Goal: Use online tool/utility: Utilize a website feature to perform a specific function

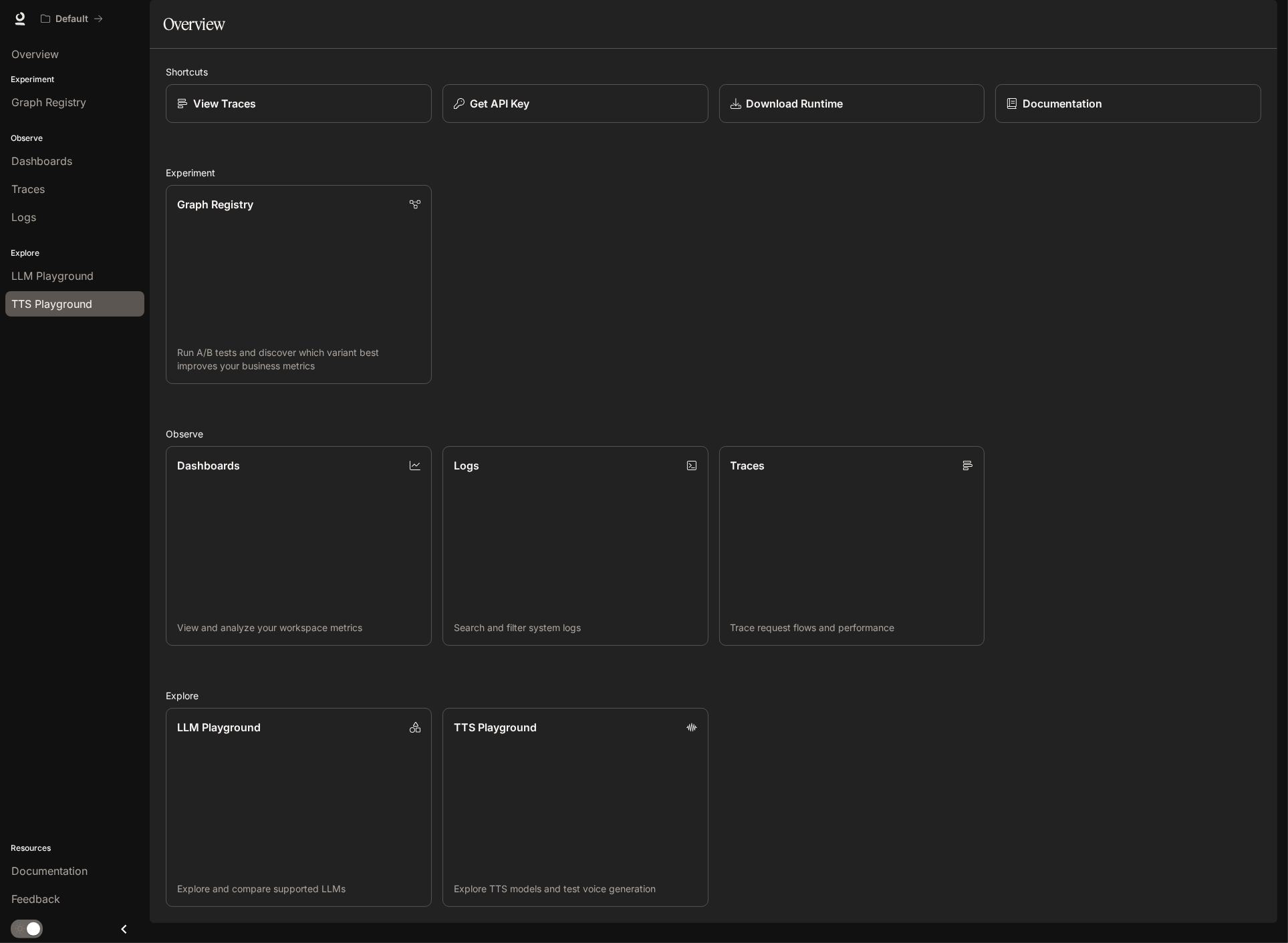
click at [66, 306] on span "TTS Playground" at bounding box center [52, 303] width 81 height 16
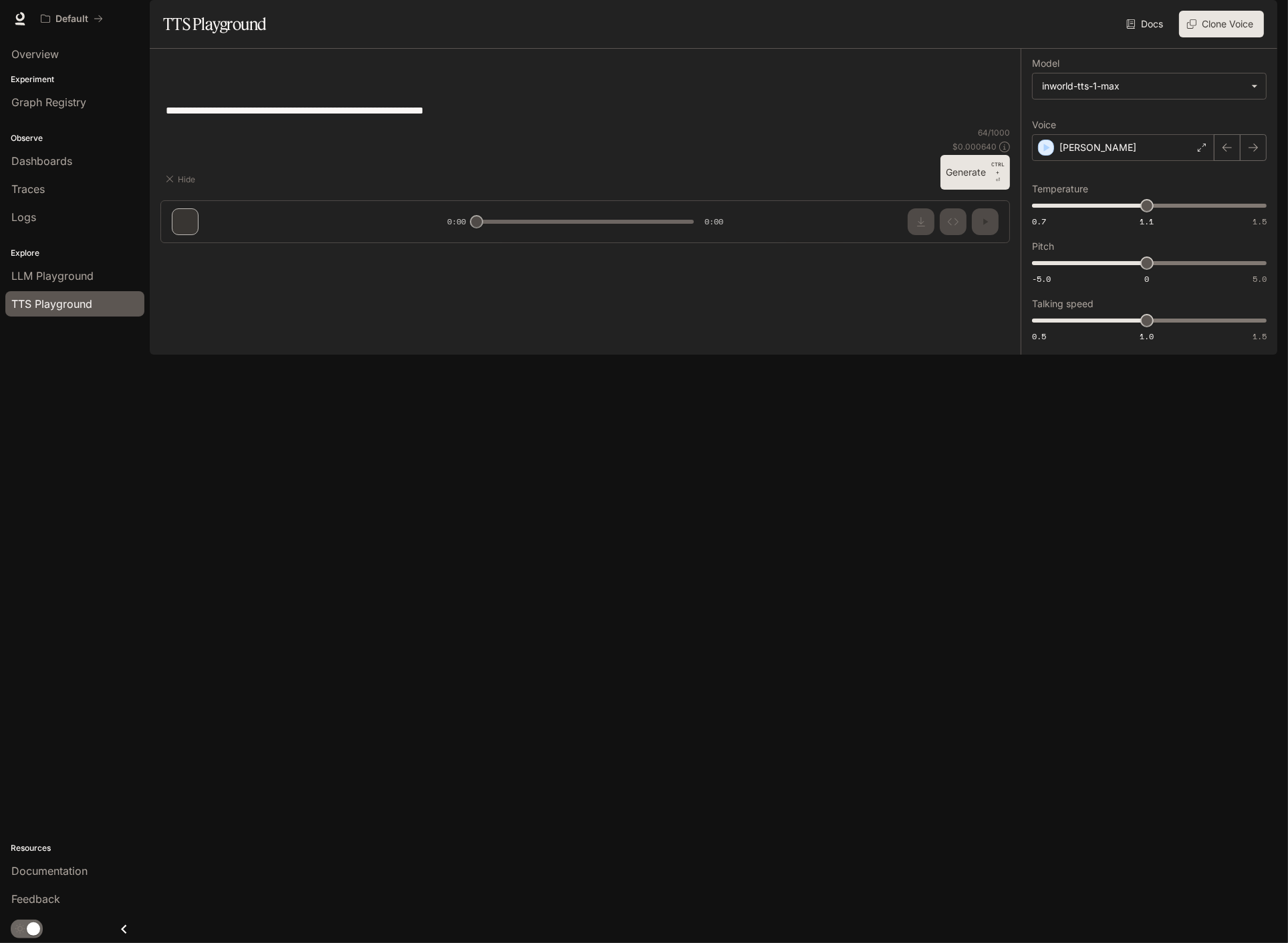
type textarea "**********"
type input "***"
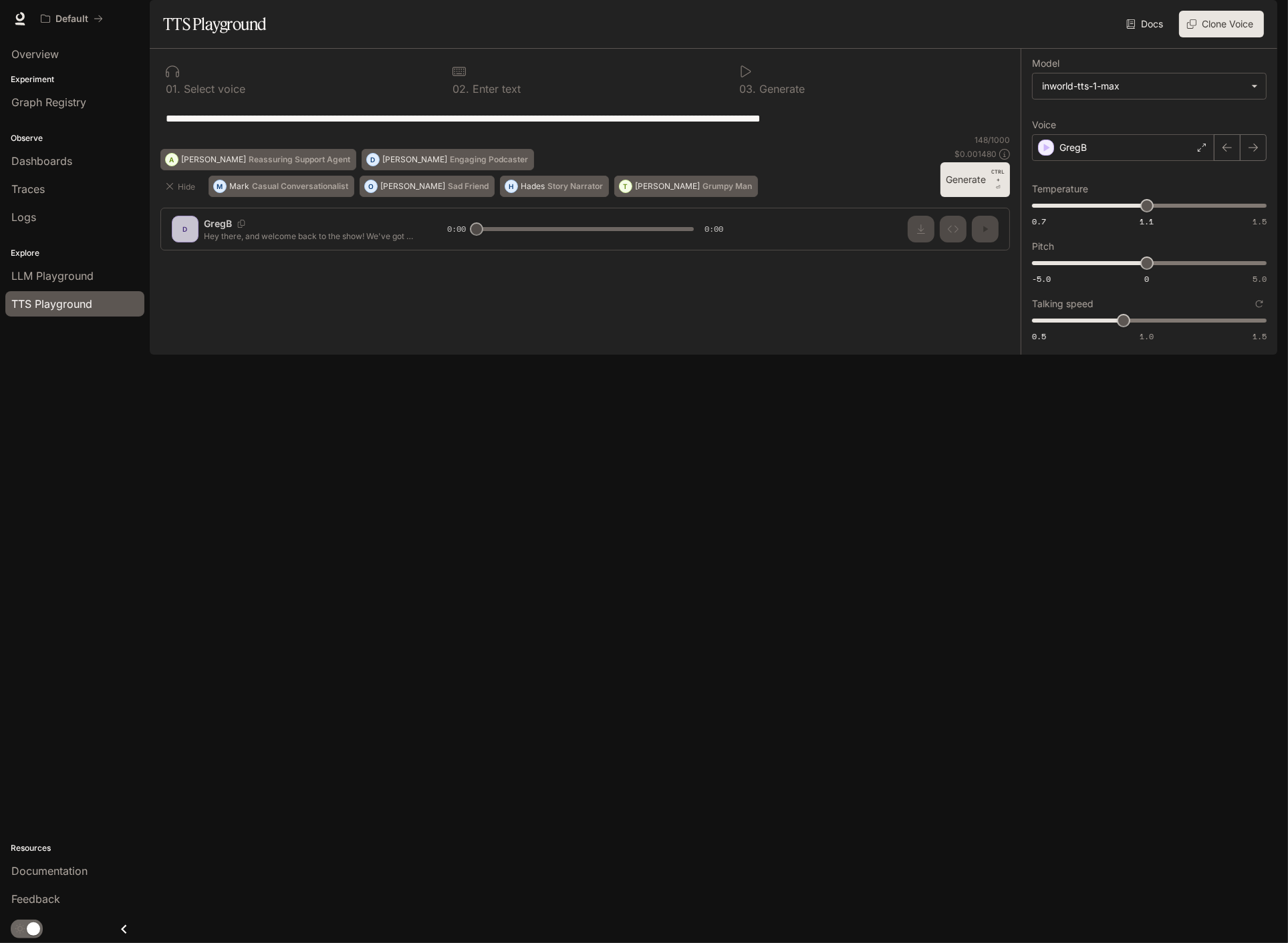
click at [970, 197] on button "Generate CTRL + ⏎" at bounding box center [975, 180] width 69 height 35
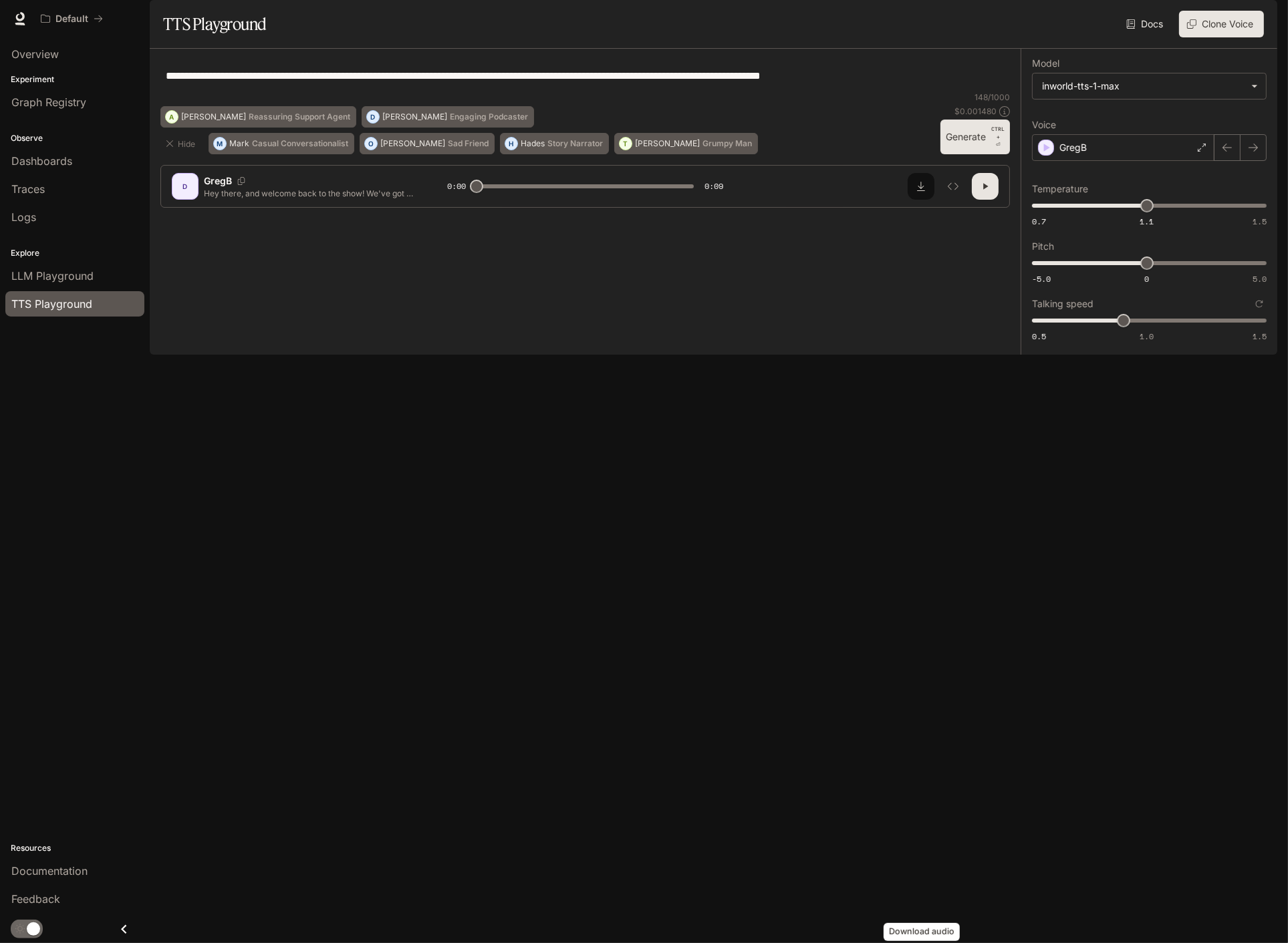
click at [920, 192] on icon "Download audio" at bounding box center [921, 186] width 11 height 11
click at [965, 154] on button "Generate CTRL + ⏎" at bounding box center [975, 137] width 69 height 35
type input "*"
click at [921, 191] on icon "Download audio" at bounding box center [920, 186] width 8 height 9
type input "****"
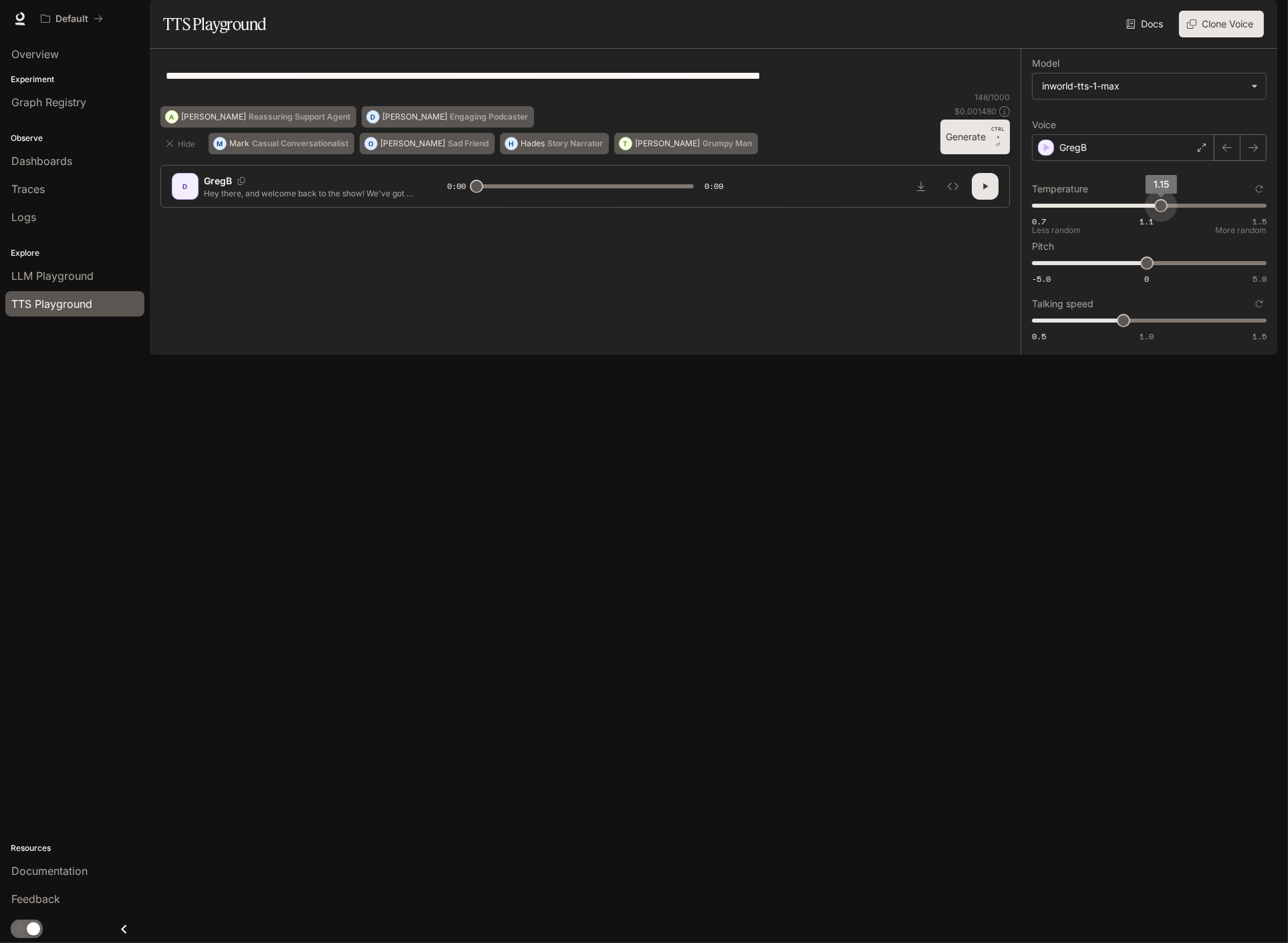
click at [1160, 212] on span "1.15" at bounding box center [1161, 206] width 13 height 13
type input "*"
click at [1140, 331] on span "0.5 1.0 1.5 0.9" at bounding box center [1146, 321] width 230 height 20
click at [968, 154] on button "Generate CTRL + ⏎" at bounding box center [975, 137] width 69 height 35
drag, startPoint x: 965, startPoint y: 846, endPoint x: 849, endPoint y: 933, distance: 145.0
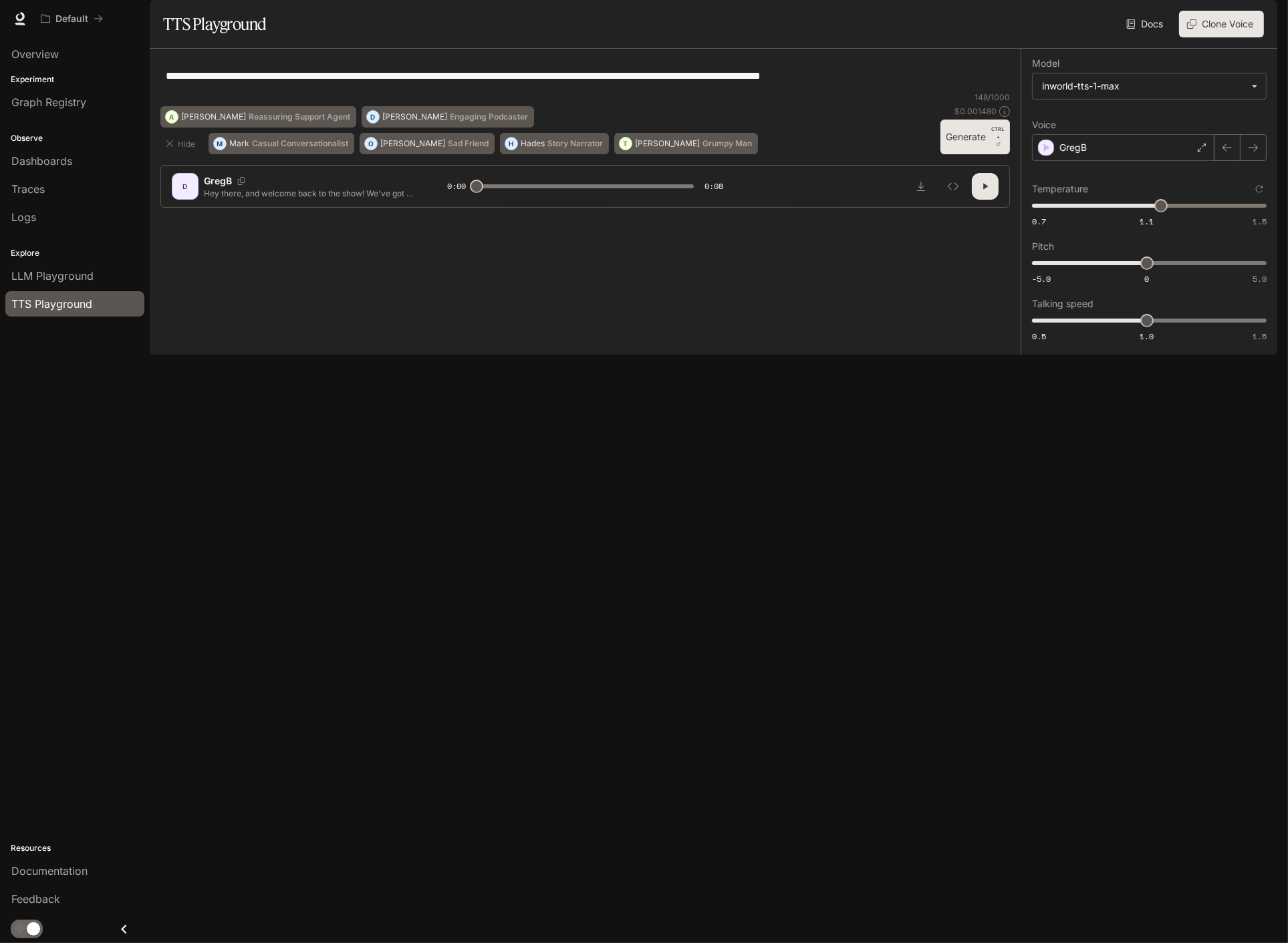
click at [849, 933] on div "**********" at bounding box center [644, 471] width 1288 height 943
click at [926, 200] on button "Download audio" at bounding box center [920, 186] width 27 height 27
click at [987, 200] on button "button" at bounding box center [985, 186] width 27 height 27
click at [951, 154] on button "Generate CTRL + ⏎" at bounding box center [975, 137] width 69 height 35
click at [170, 147] on icon "button" at bounding box center [169, 143] width 6 height 6
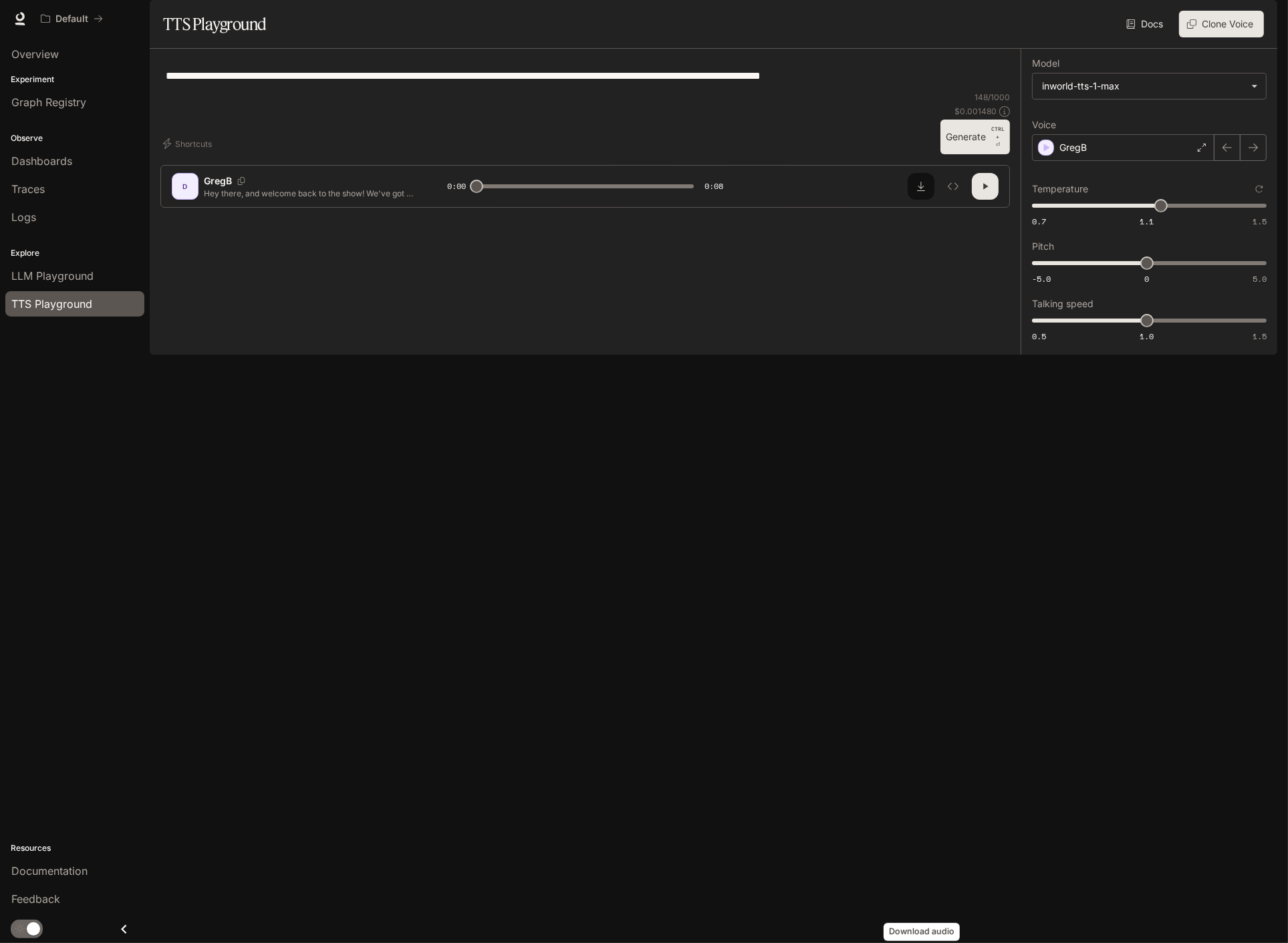
click at [919, 191] on icon "Download audio" at bounding box center [920, 186] width 8 height 9
click at [1206, 355] on div "**********" at bounding box center [1149, 202] width 256 height 306
click at [1174, 161] on div "GregB" at bounding box center [1123, 147] width 183 height 27
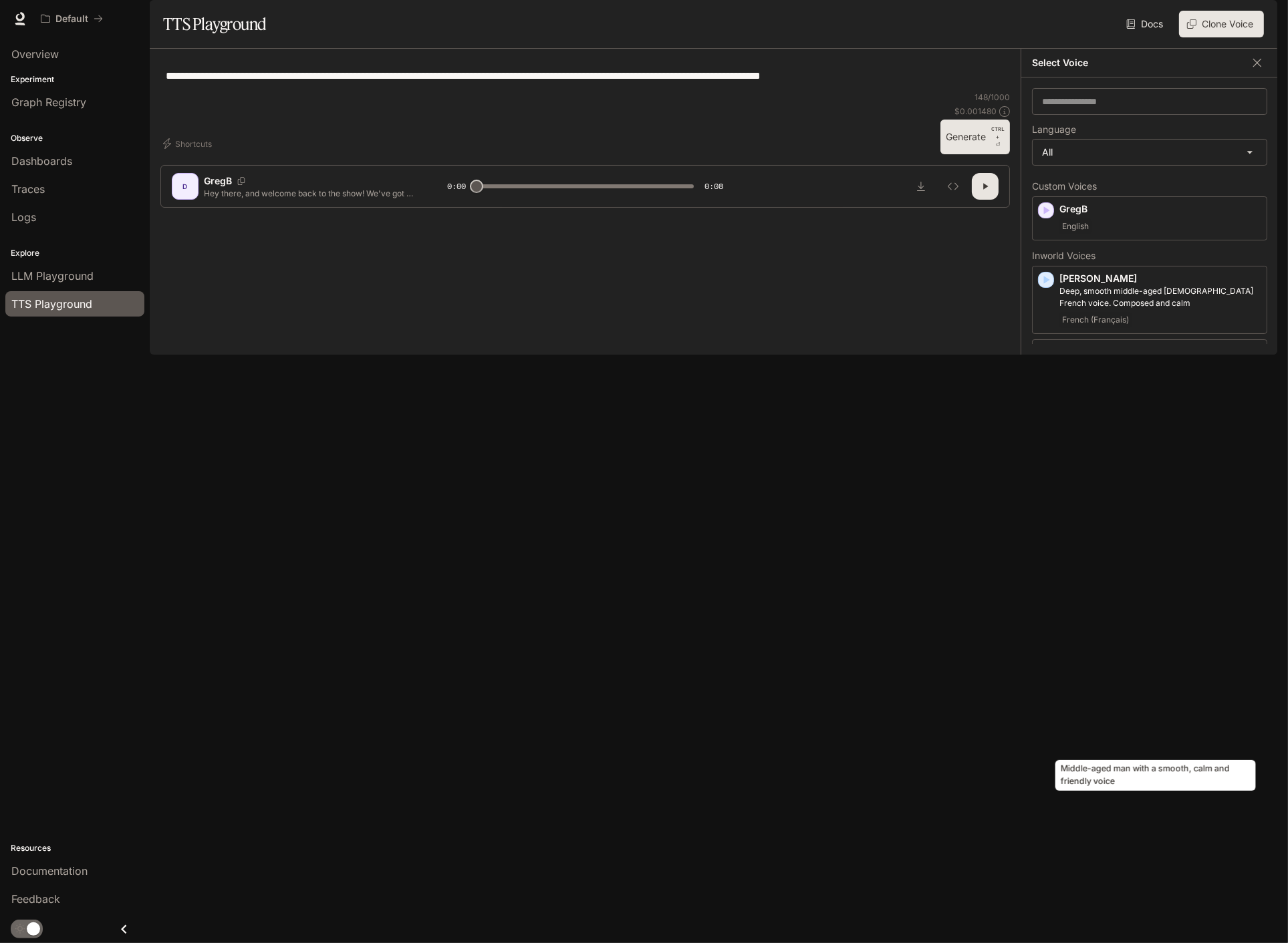
click at [1093, 726] on p "Middle-aged man with a smooth, calm and friendly voice" at bounding box center [1160, 714] width 202 height 24
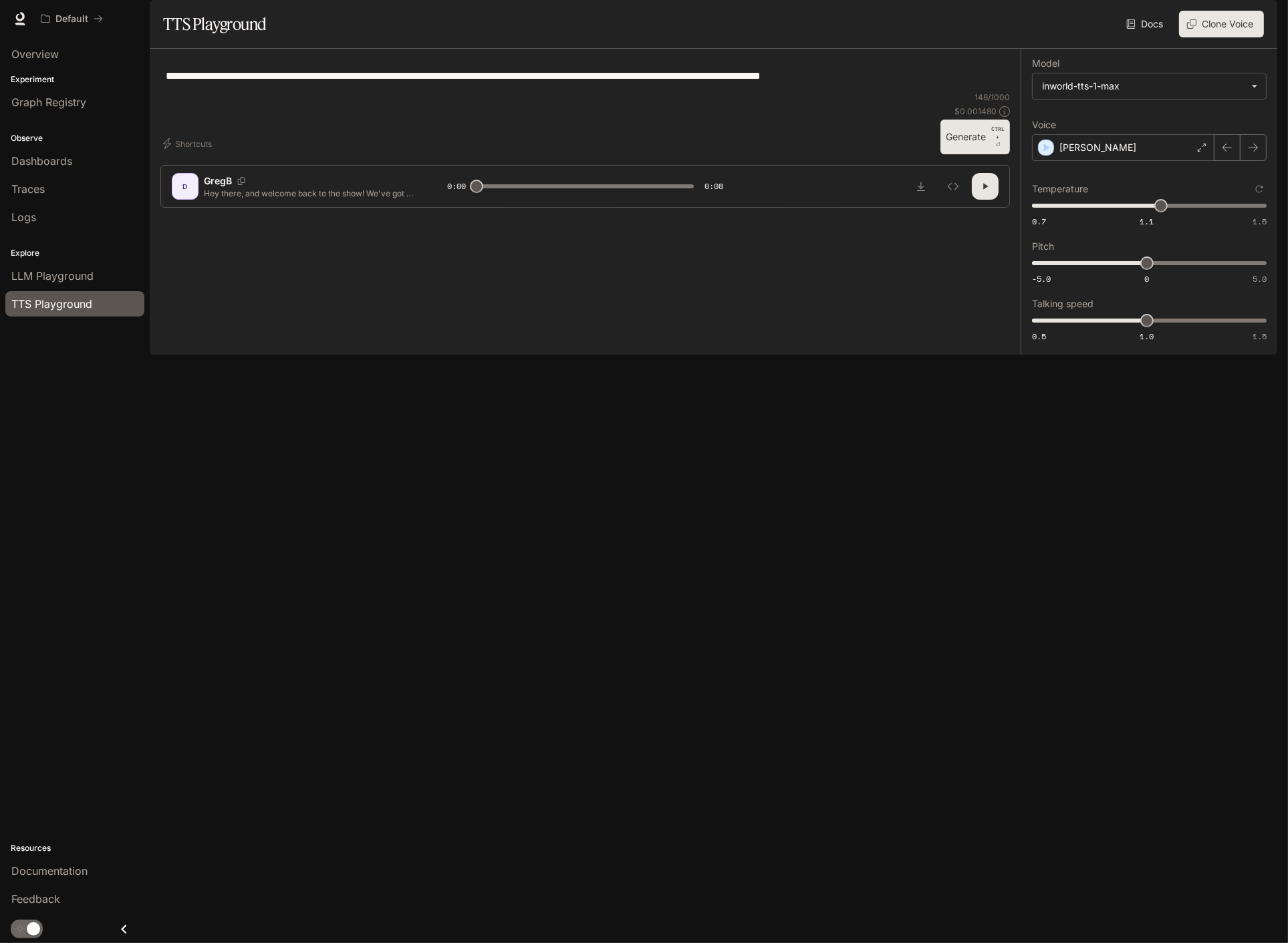
click at [954, 154] on button "Generate CTRL + ⏎" at bounding box center [975, 137] width 69 height 35
click at [974, 154] on button "Generate CTRL + ⏎" at bounding box center [975, 137] width 69 height 35
click at [1080, 161] on div "[PERSON_NAME]" at bounding box center [1123, 147] width 183 height 27
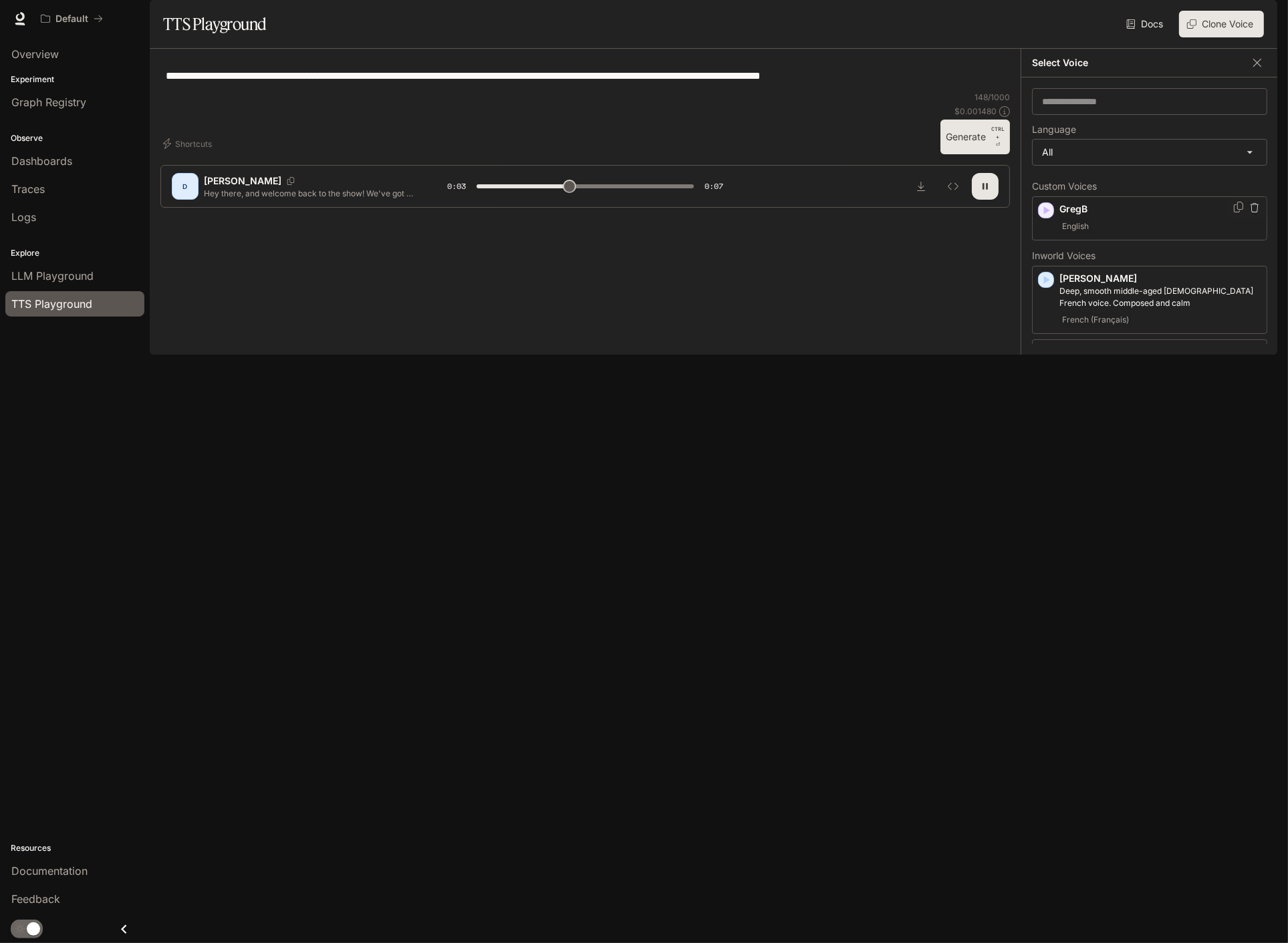
click at [1072, 216] on p "GregB" at bounding box center [1160, 209] width 202 height 13
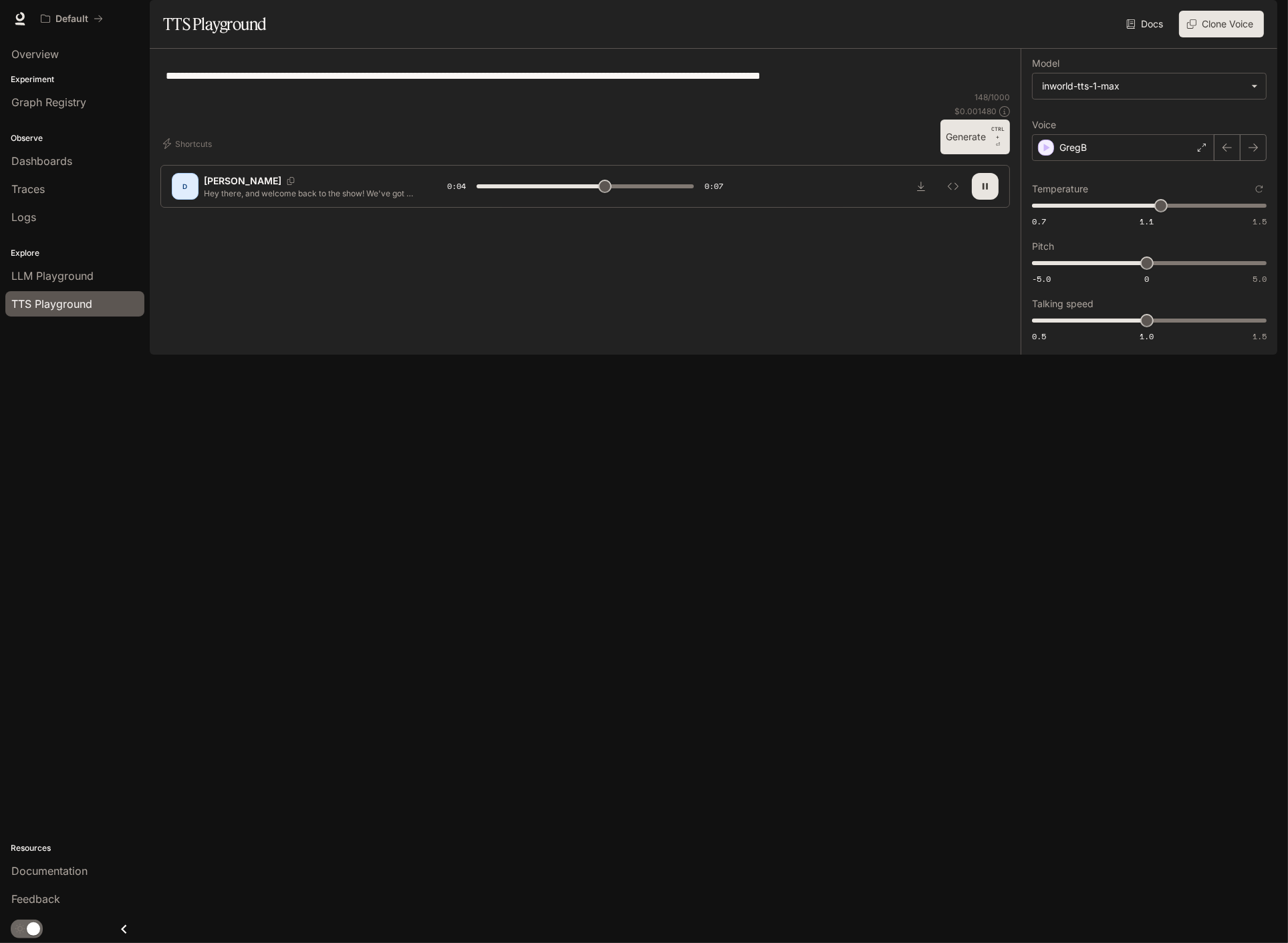
click at [973, 154] on button "Generate CTRL + ⏎" at bounding box center [975, 137] width 69 height 35
type input "*"
click at [920, 192] on icon "Download audio" at bounding box center [921, 186] width 11 height 11
